Goal: Information Seeking & Learning: Learn about a topic

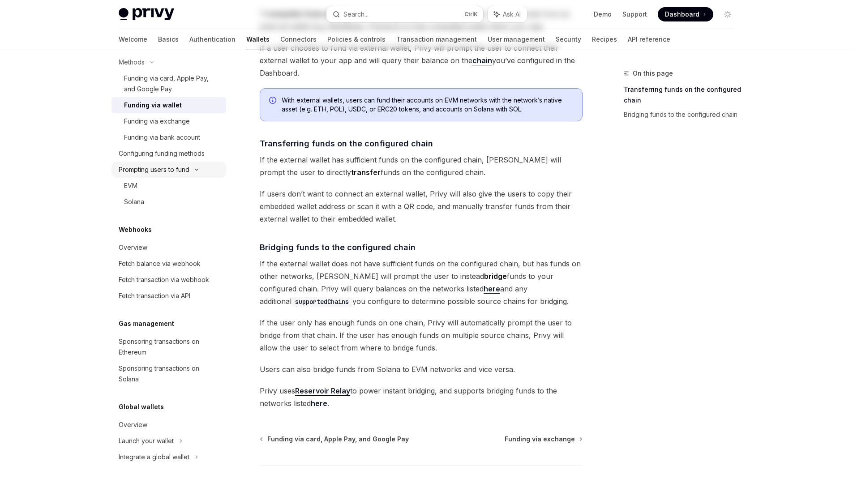
scroll to position [111, 0]
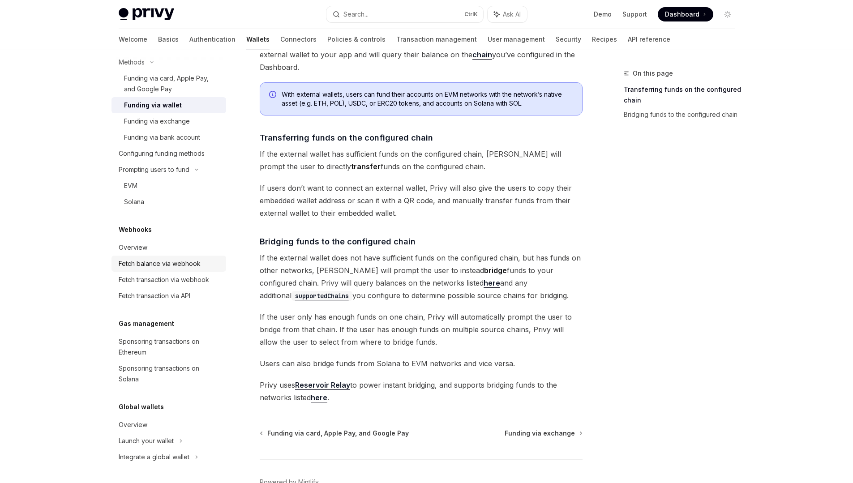
click at [155, 261] on div "Fetch balance via webhook" at bounding box center [160, 263] width 82 height 11
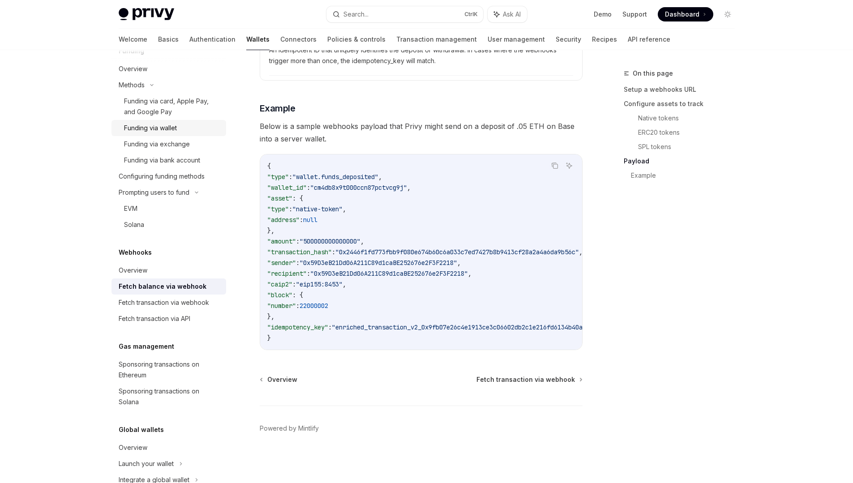
scroll to position [269, 0]
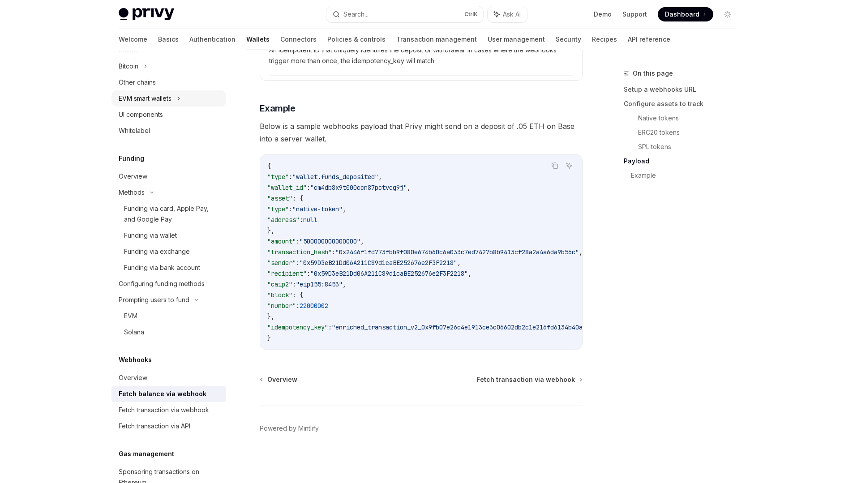
click at [157, 97] on div "EVM smart wallets" at bounding box center [145, 98] width 53 height 11
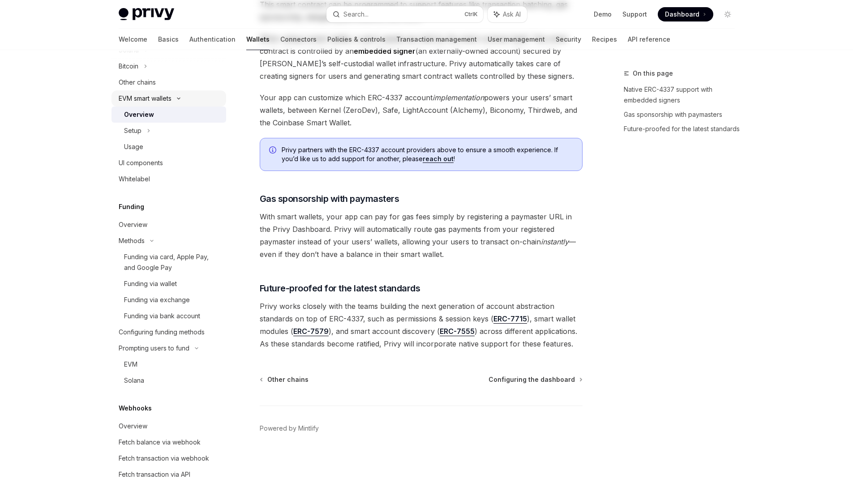
type textarea "*"
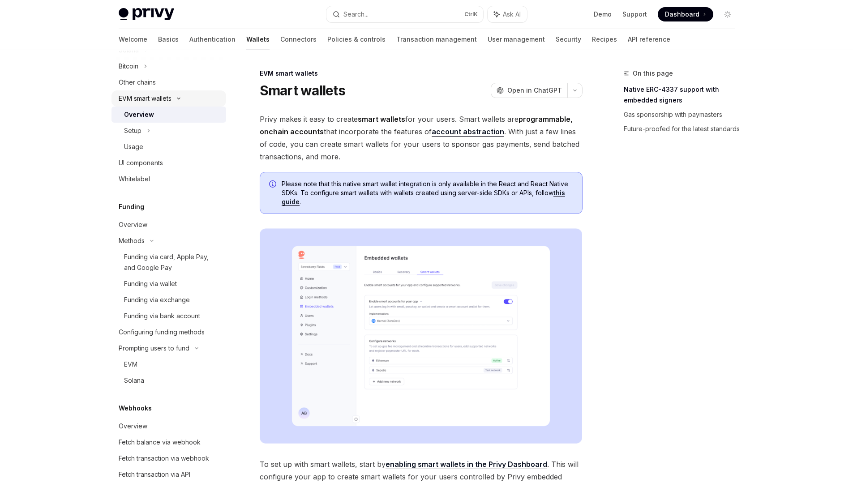
click at [157, 97] on div "EVM smart wallets" at bounding box center [145, 98] width 53 height 11
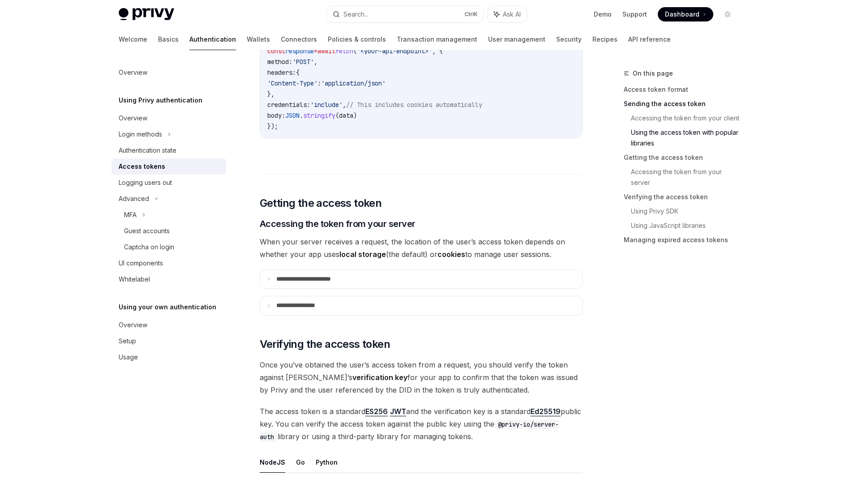
scroll to position [1325, 0]
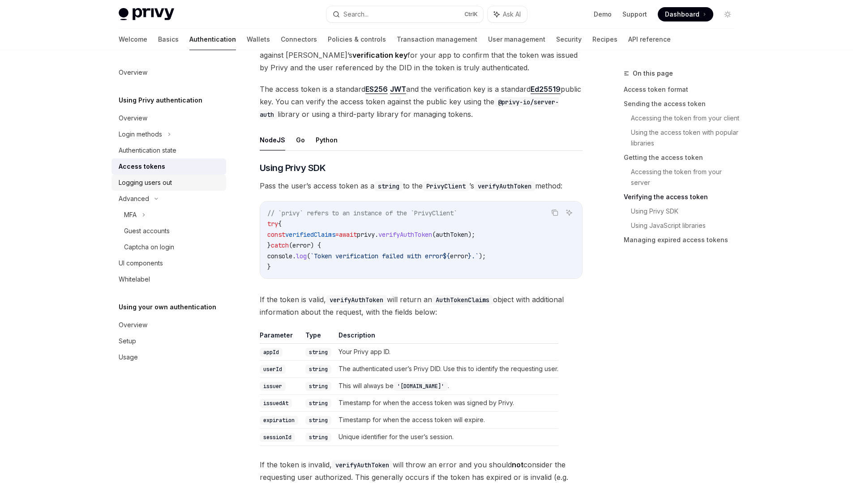
click at [183, 188] on div "Logging users out" at bounding box center [170, 182] width 102 height 11
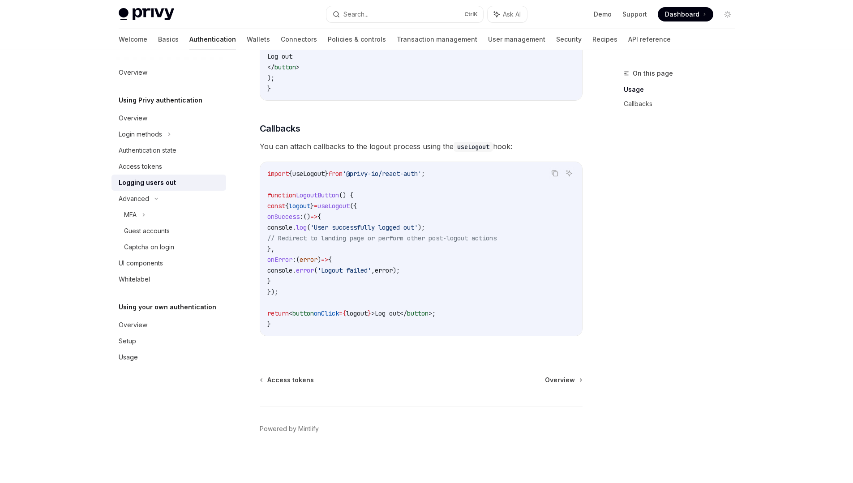
scroll to position [337, 0]
click at [628, 38] on link "API reference" at bounding box center [649, 39] width 43 height 21
type textarea "*"
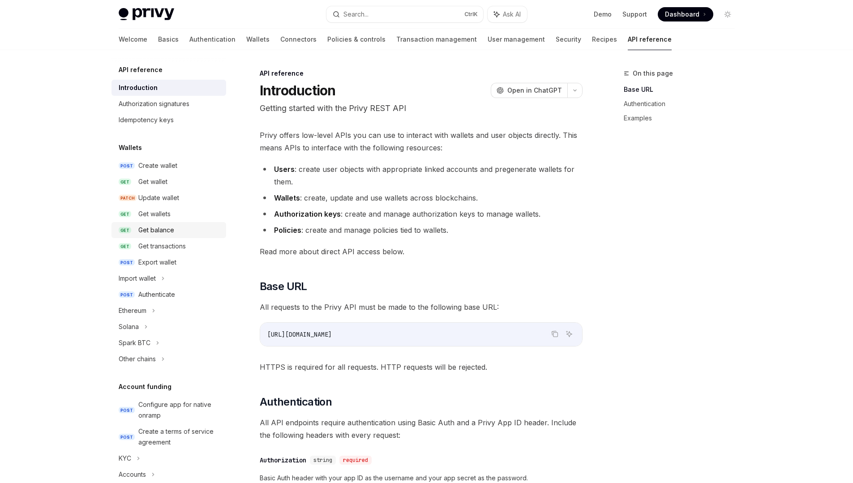
click at [145, 229] on div "Get balance" at bounding box center [156, 230] width 36 height 11
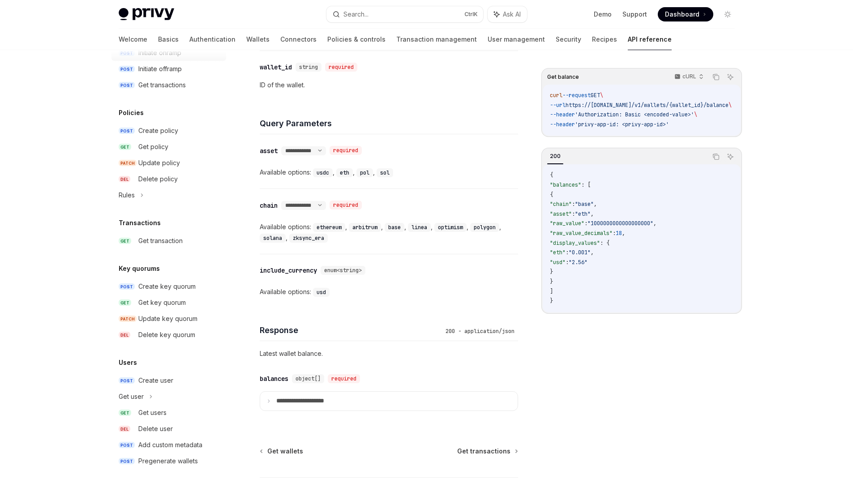
scroll to position [442, 0]
